Goal: Transaction & Acquisition: Download file/media

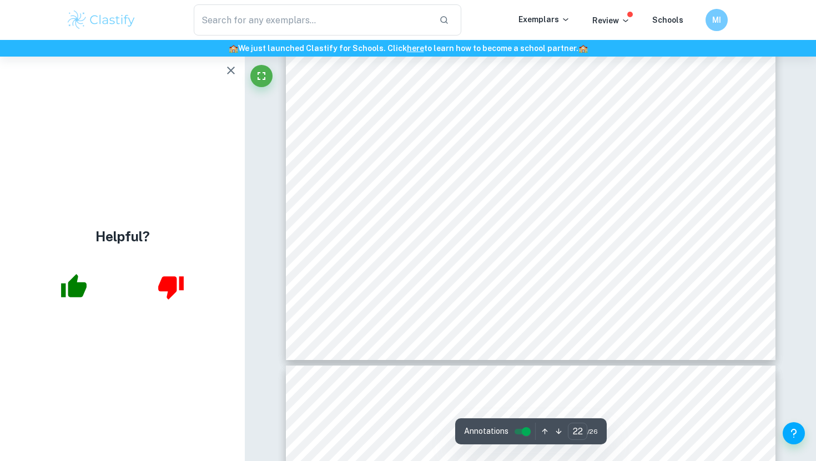
scroll to position [13849, 0]
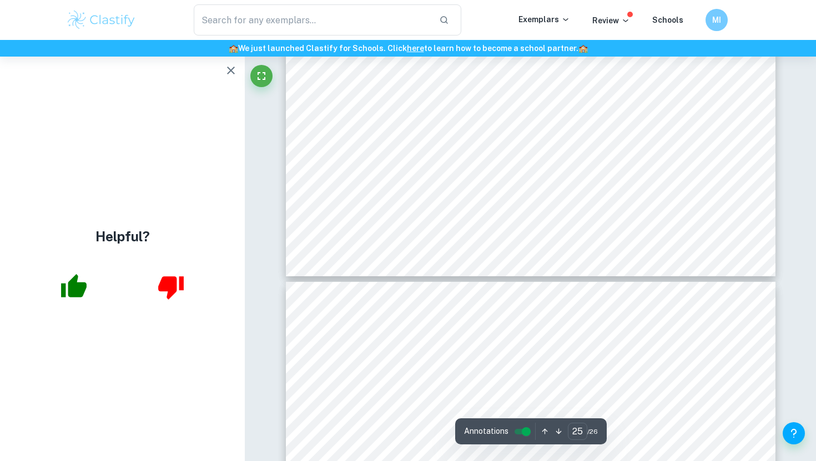
type input "26"
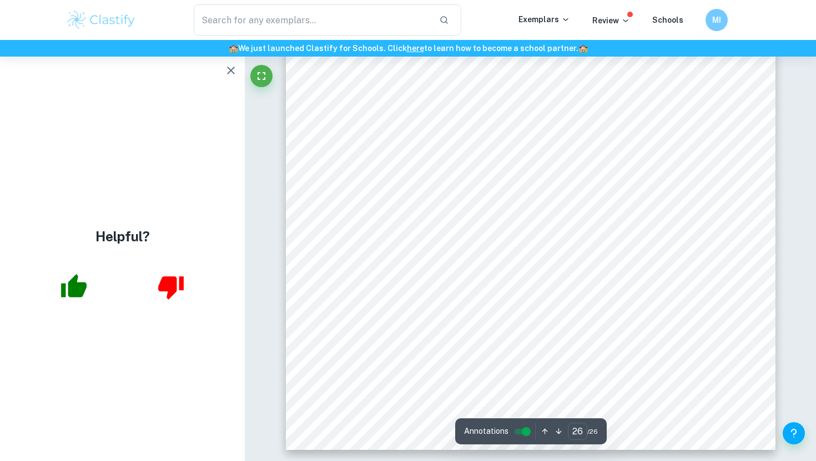
click at [231, 67] on icon "button" at bounding box center [230, 70] width 13 height 13
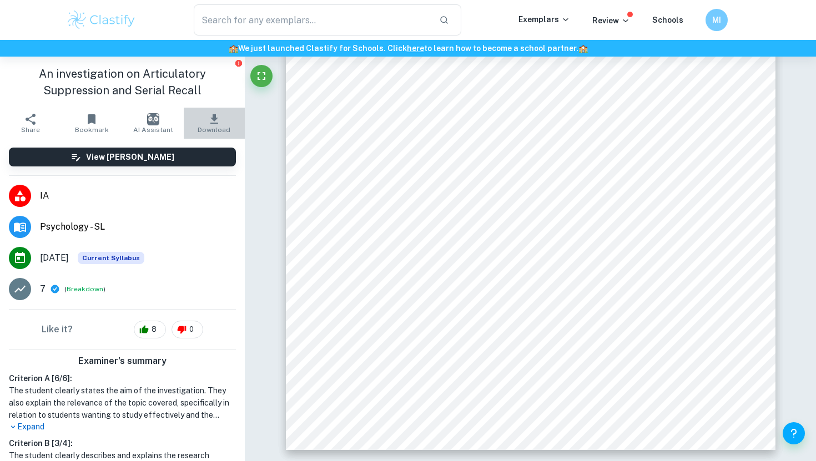
click at [214, 112] on button "Download" at bounding box center [214, 123] width 61 height 31
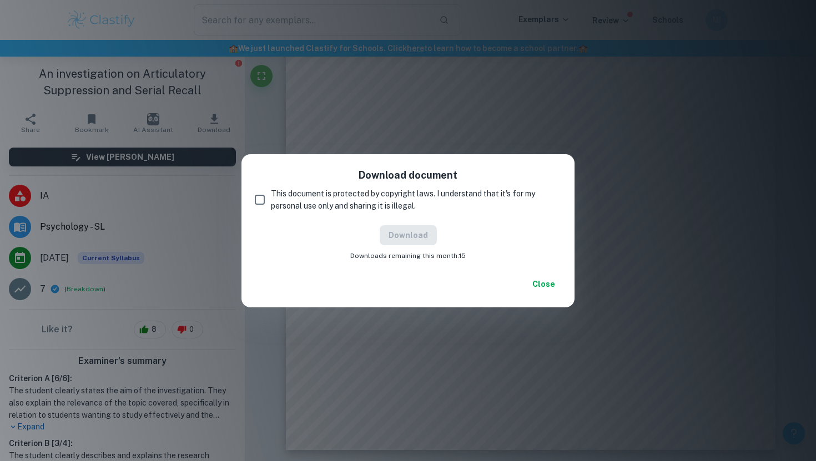
click at [261, 203] on input "This document is protected by copyright laws. I understand that it's for my per…" at bounding box center [260, 200] width 22 height 22
checkbox input "true"
click at [417, 231] on button "Download" at bounding box center [408, 235] width 57 height 20
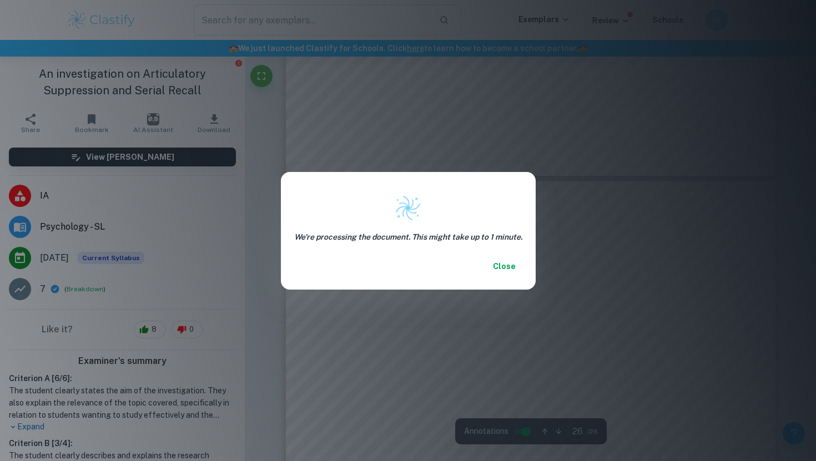
type input "25"
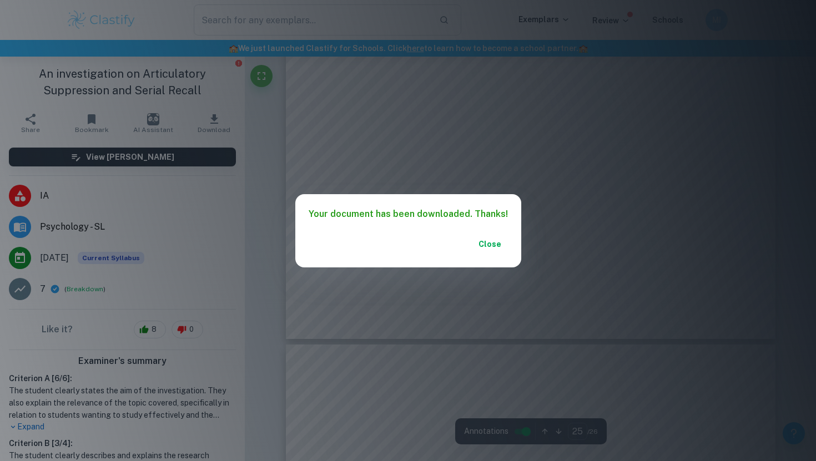
scroll to position [15770, 0]
